Goal: Information Seeking & Learning: Find specific fact

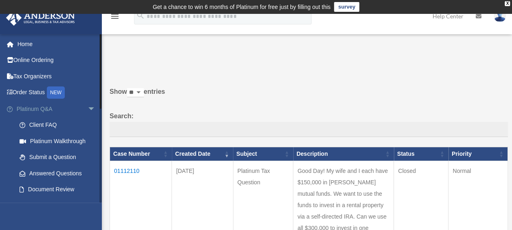
click at [41, 108] on link "Platinum Q&A arrow_drop_down" at bounding box center [57, 109] width 102 height 16
click at [48, 172] on link "Answered Questions" at bounding box center [59, 173] width 96 height 16
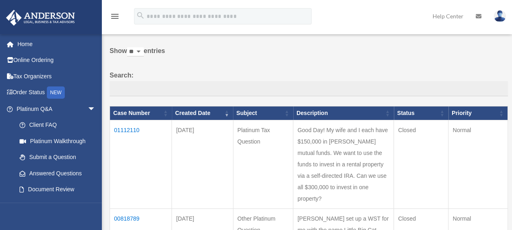
scroll to position [81, 0]
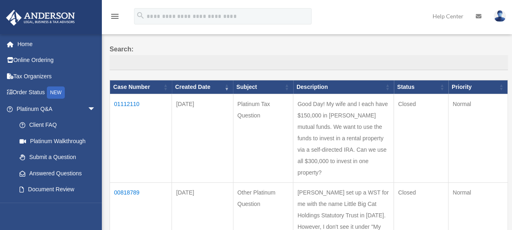
scroll to position [55, 0]
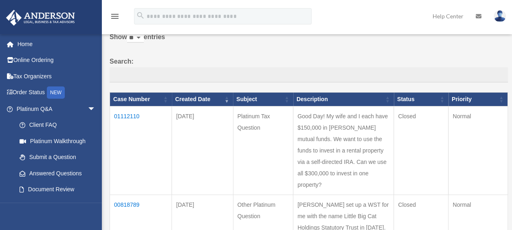
click at [128, 112] on td "01112110" at bounding box center [141, 150] width 62 height 88
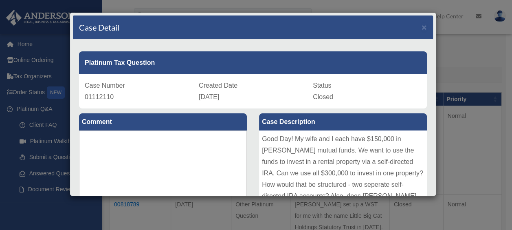
scroll to position [0, 0]
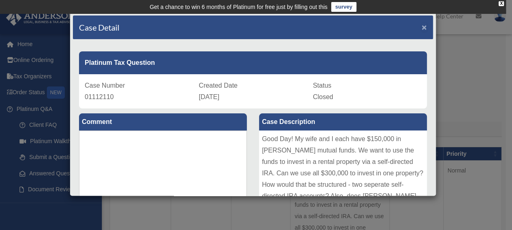
click at [421, 26] on span "×" at bounding box center [423, 26] width 5 height 9
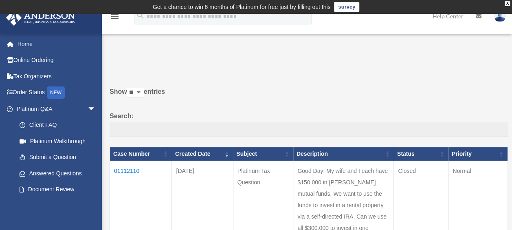
click at [498, 17] on img at bounding box center [499, 16] width 12 height 12
click at [116, 15] on icon "menu" at bounding box center [115, 16] width 10 height 10
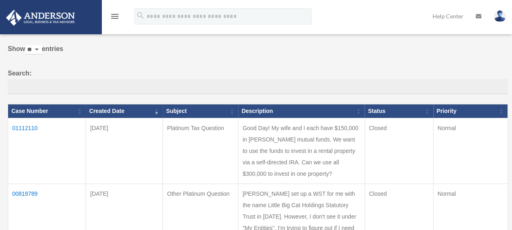
scroll to position [81, 0]
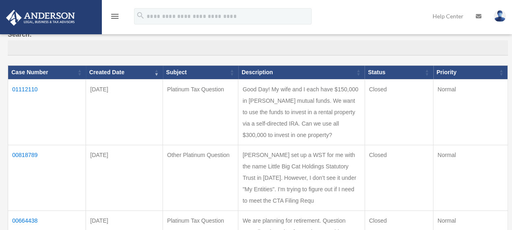
click at [499, 16] on img at bounding box center [499, 16] width 12 height 12
click at [116, 15] on icon "menu" at bounding box center [115, 16] width 10 height 10
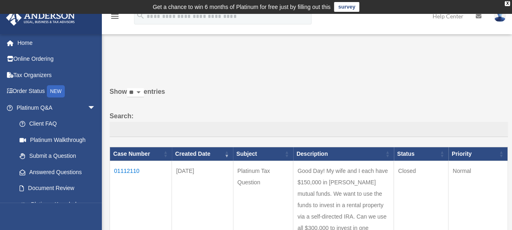
scroll to position [0, 0]
